Goal: Task Accomplishment & Management: Manage account settings

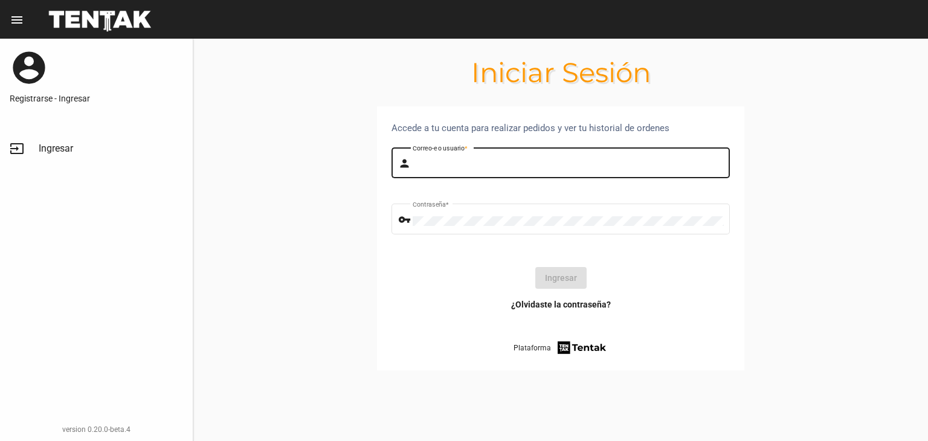
type input "tomas"
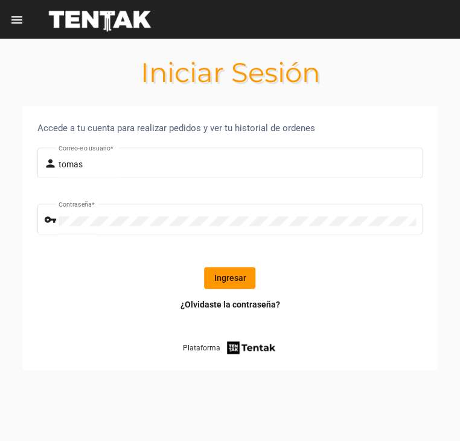
drag, startPoint x: 443, startPoint y: 30, endPoint x: 159, endPoint y: 30, distance: 283.9
click at [97, 44] on div "Iniciar Sesión Accede a tu cuenta para realizar pedidos y ver tu historial de o…" at bounding box center [230, 240] width 460 height 402
click at [121, 21] on div at bounding box center [100, 19] width 123 height 39
drag, startPoint x: 121, startPoint y: 21, endPoint x: 90, endPoint y: 38, distance: 35.4
click at [90, 38] on div "menu Iniciar Sesión account_circle Registrarse - Ingresar input Ingresar versio…" at bounding box center [230, 19] width 460 height 39
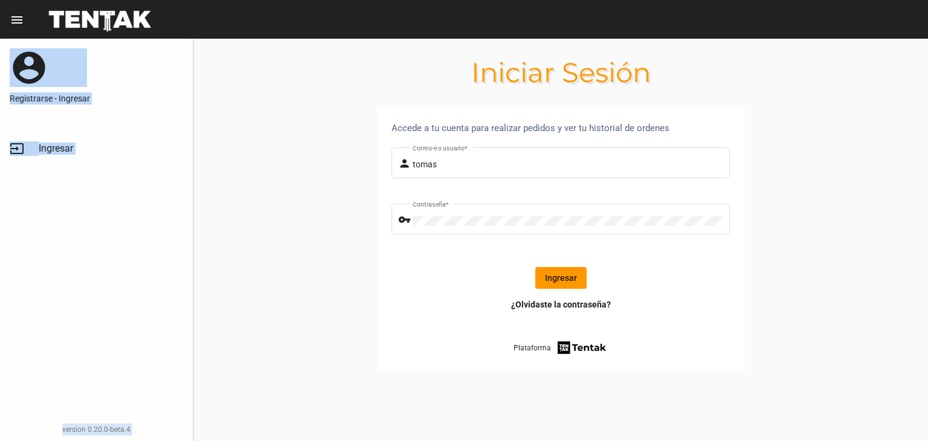
copy div "Iniciar Sesión account_circle Registrarse - Ingresar input Ingresar version 0.2…"
click at [130, 27] on div at bounding box center [100, 19] width 123 height 39
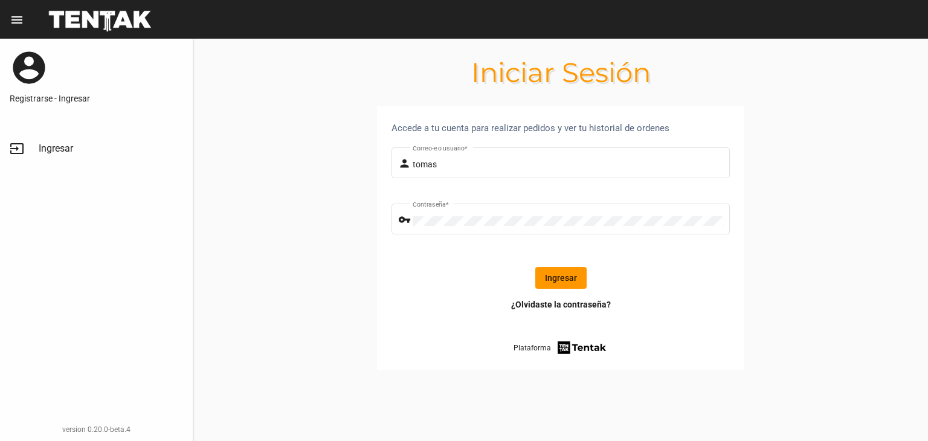
click at [141, 15] on div at bounding box center [100, 19] width 123 height 39
click at [188, 22] on div "Iniciar Sesión" at bounding box center [114, 19] width 171 height 39
click at [87, 20] on div at bounding box center [100, 19] width 123 height 39
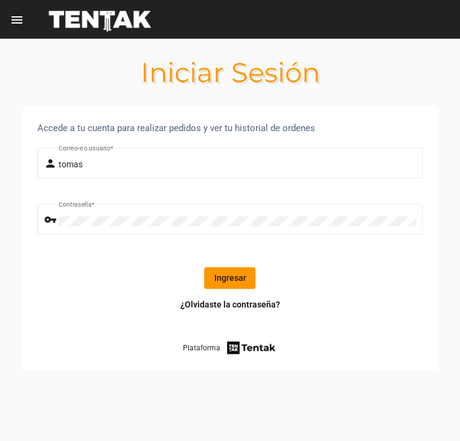
click at [120, 24] on div at bounding box center [100, 19] width 123 height 39
